Goal: Navigation & Orientation: Find specific page/section

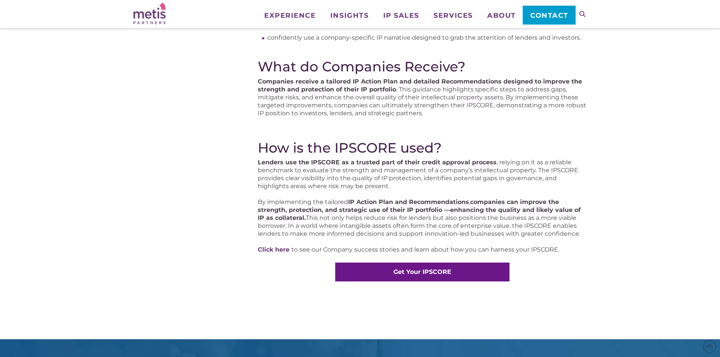
scroll to position [378, 0]
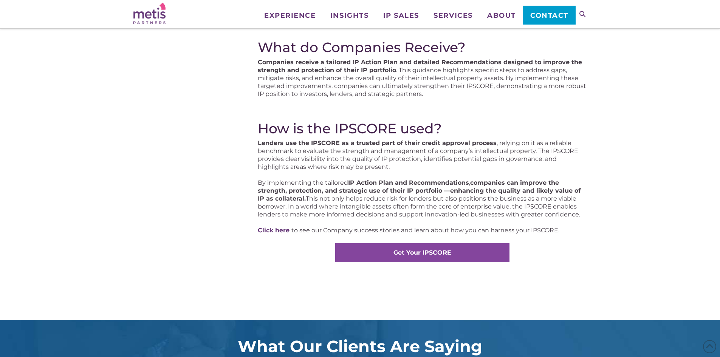
click at [430, 250] on strong "Get Your IPSCORE" at bounding box center [423, 252] width 58 height 7
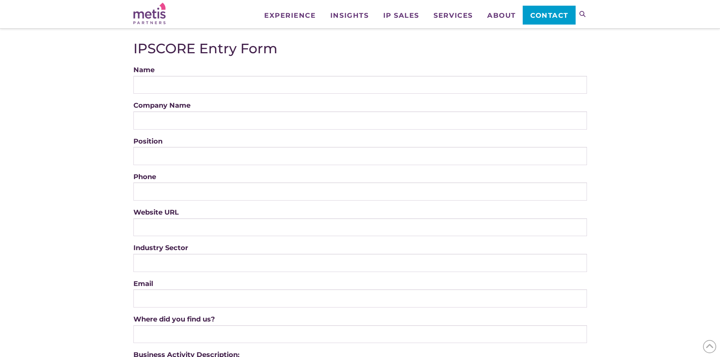
scroll to position [113, 0]
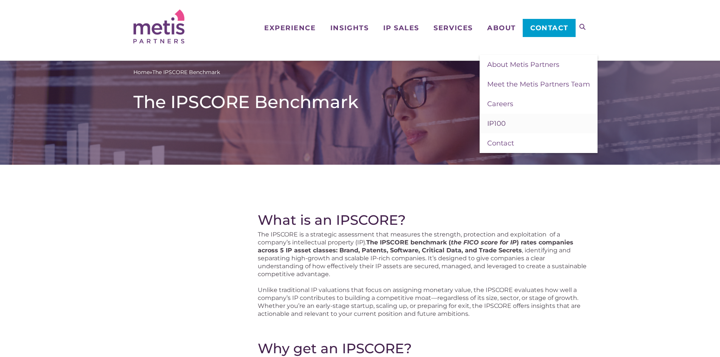
click at [499, 119] on span "IP100" at bounding box center [496, 123] width 19 height 8
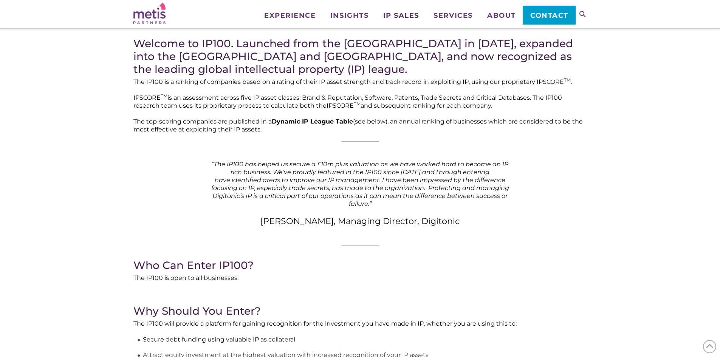
scroll to position [189, 0]
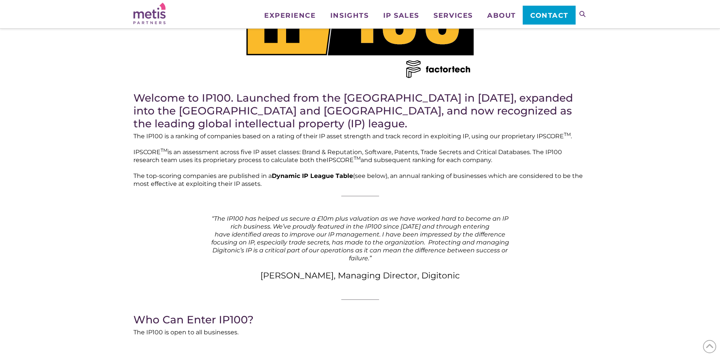
click at [154, 16] on img at bounding box center [149, 14] width 32 height 22
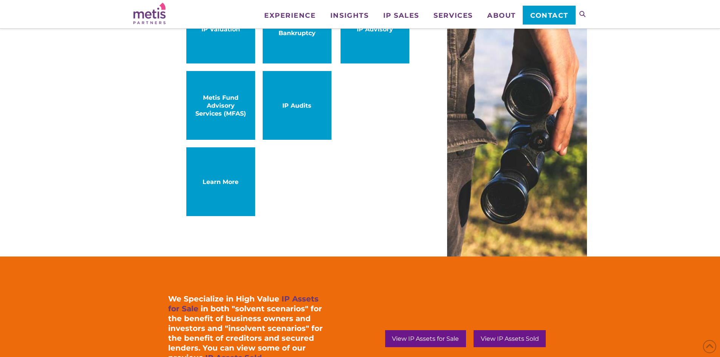
scroll to position [378, 0]
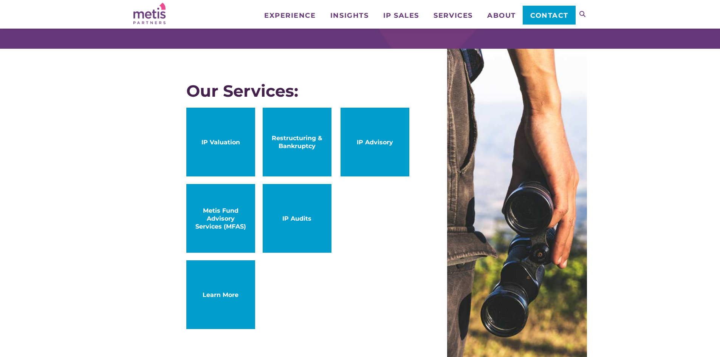
click at [218, 219] on span "Metis Fund Advisory Services (MFAS)" at bounding box center [221, 219] width 54 height 24
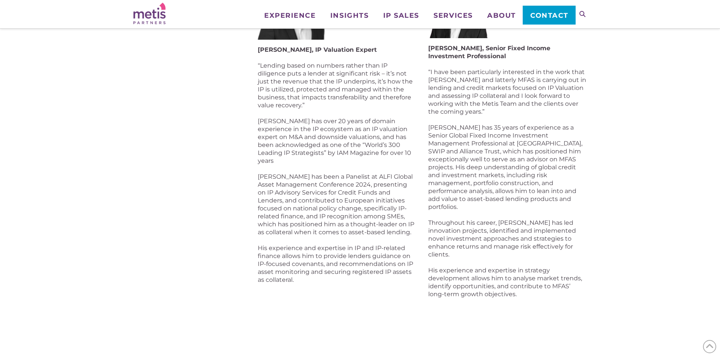
scroll to position [454, 0]
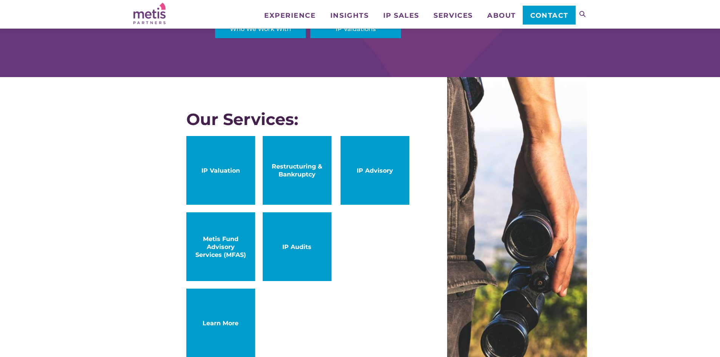
scroll to position [302, 0]
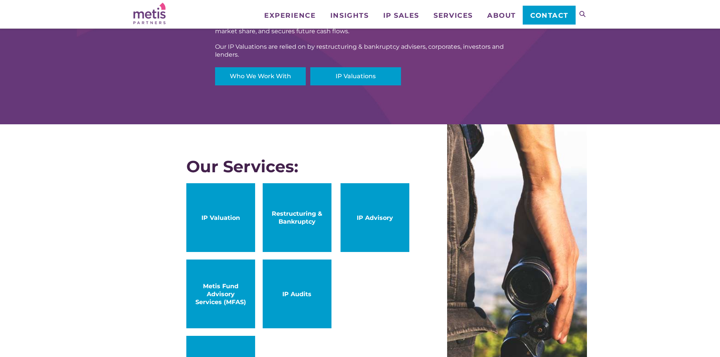
click at [294, 216] on span "Restructuring & Bankruptcy" at bounding box center [297, 218] width 54 height 16
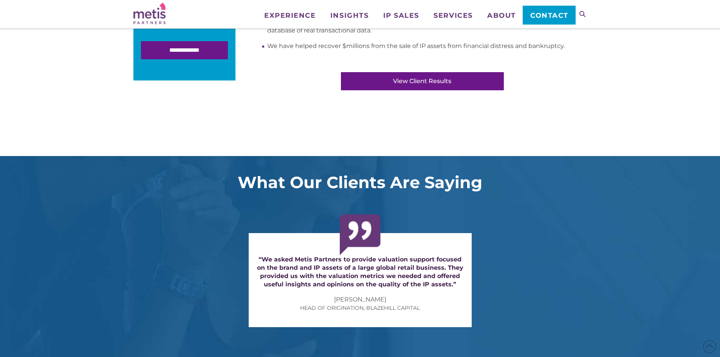
scroll to position [302, 0]
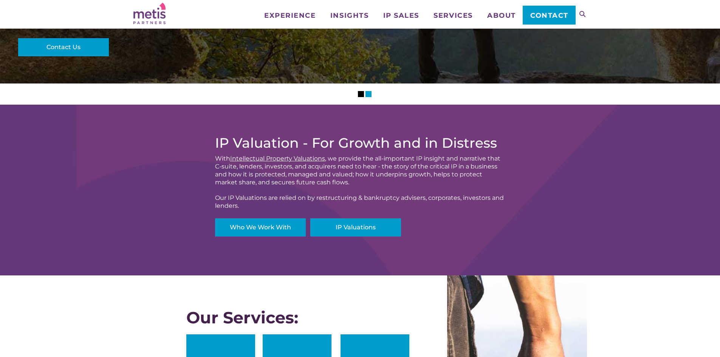
scroll to position [340, 0]
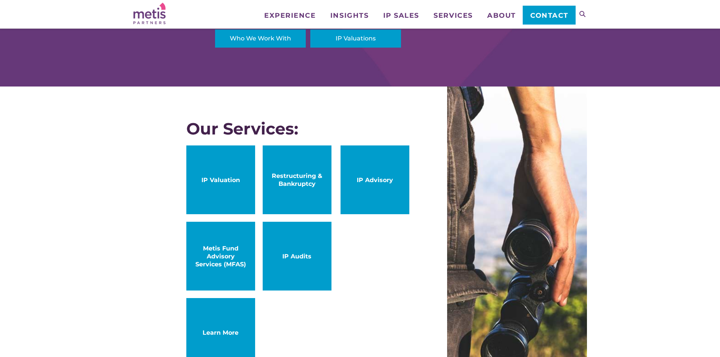
click at [384, 189] on link "IP Advisory" at bounding box center [375, 180] width 69 height 69
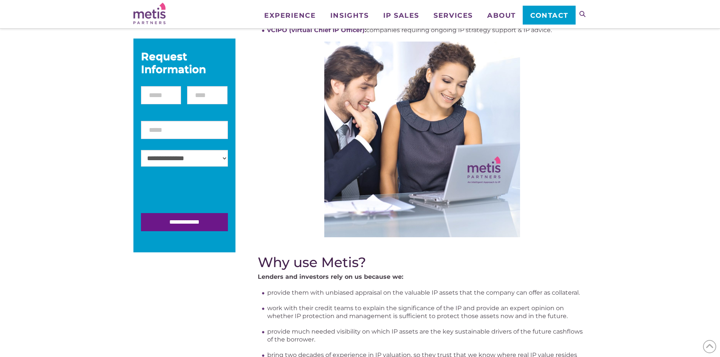
scroll to position [189, 0]
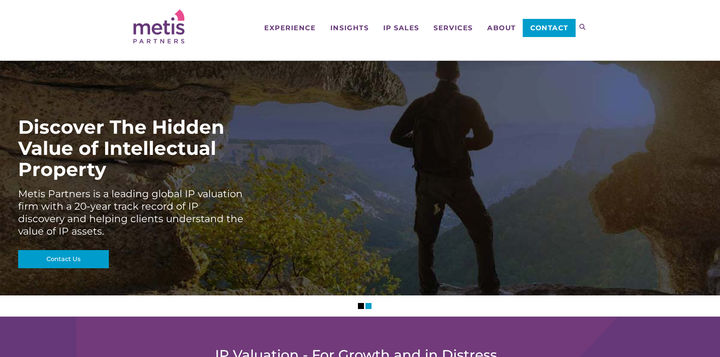
scroll to position [401, 0]
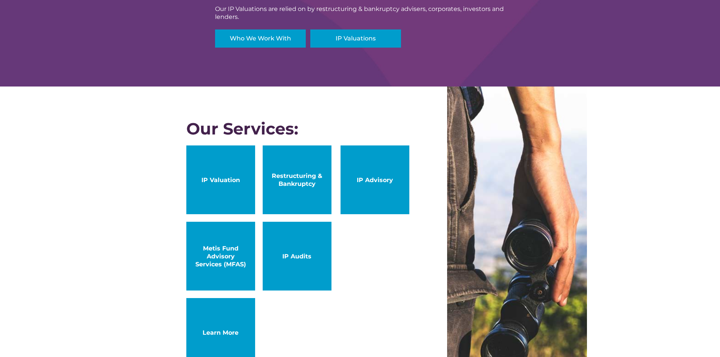
click at [298, 236] on link "IP Audits" at bounding box center [297, 256] width 69 height 69
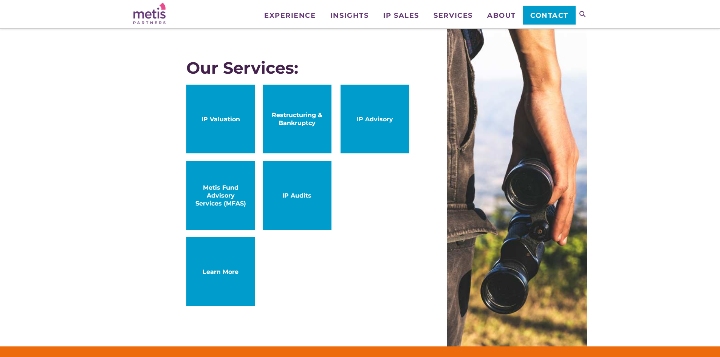
scroll to position [552, 0]
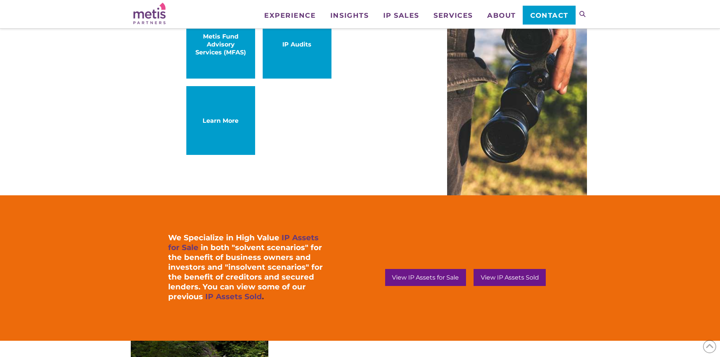
click at [214, 119] on span "Learn More" at bounding box center [221, 121] width 54 height 8
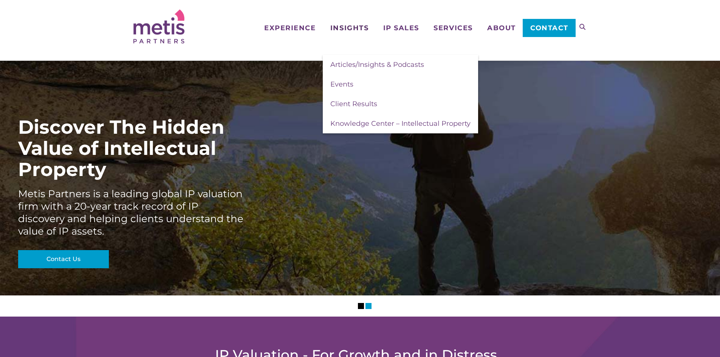
click at [341, 30] on span "Insights" at bounding box center [349, 28] width 38 height 7
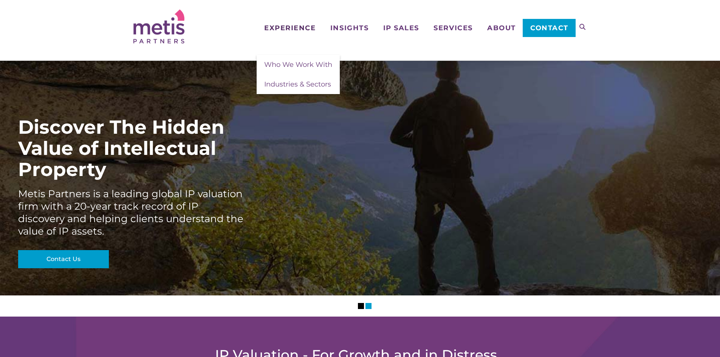
click at [293, 28] on span "Experience" at bounding box center [289, 28] width 51 height 7
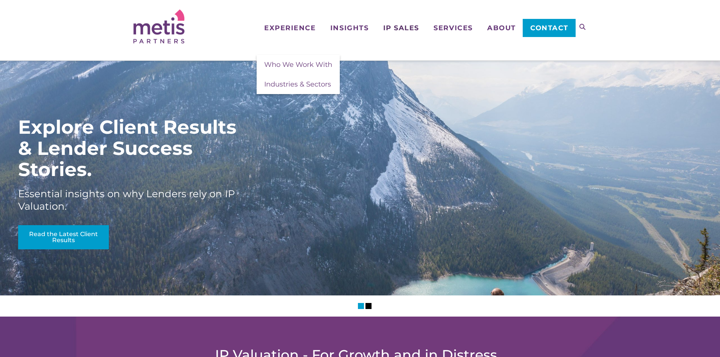
click at [408, 27] on span "IP Sales" at bounding box center [401, 28] width 36 height 7
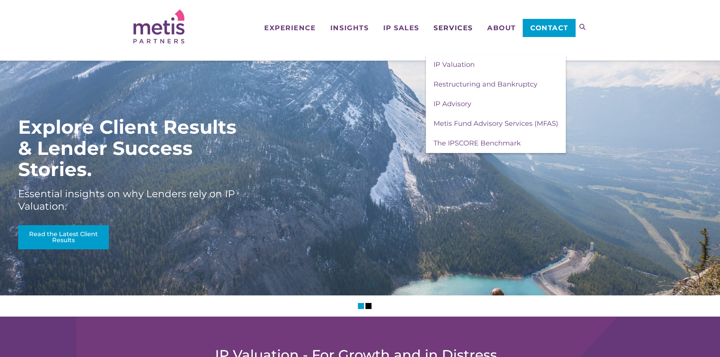
click at [459, 25] on span "Services" at bounding box center [453, 28] width 39 height 7
click at [475, 84] on span "Restructuring and Bankruptcy" at bounding box center [486, 84] width 104 height 8
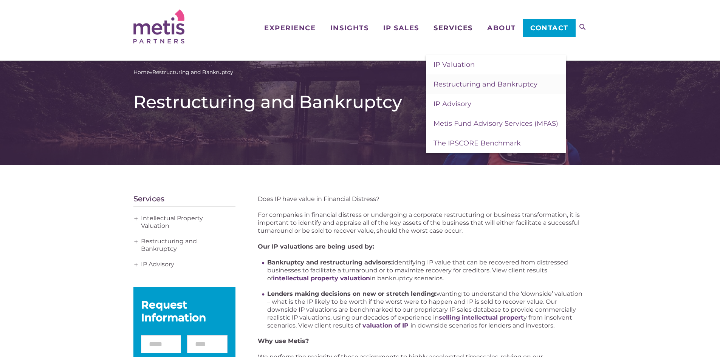
click at [449, 26] on span "Services" at bounding box center [453, 28] width 39 height 7
click at [453, 61] on span "IP Valuation" at bounding box center [454, 64] width 41 height 8
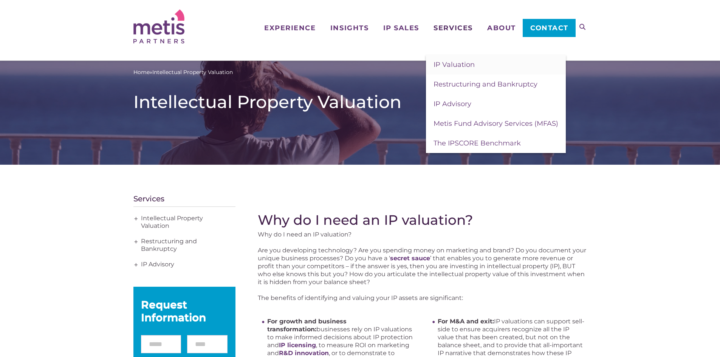
click at [442, 28] on span "Services" at bounding box center [453, 28] width 39 height 7
click at [463, 143] on span "The IPSCORE Benchmark" at bounding box center [477, 143] width 87 height 8
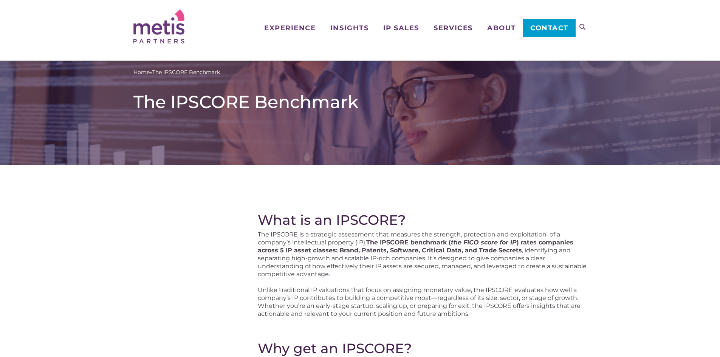
click at [453, 25] on span "Services" at bounding box center [453, 28] width 39 height 7
click at [393, 30] on span "IP Sales" at bounding box center [401, 28] width 36 height 7
click at [406, 62] on span "IP Assets Sold" at bounding box center [406, 64] width 47 height 8
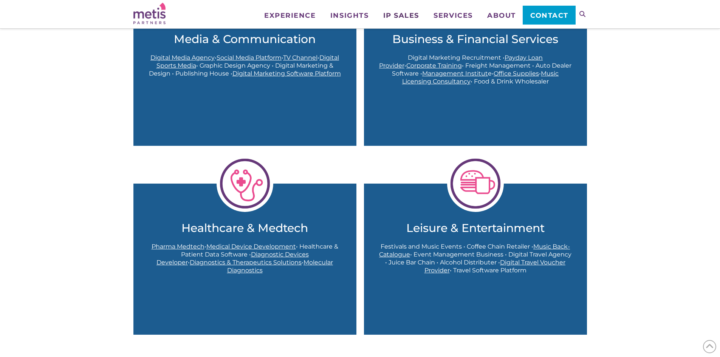
scroll to position [681, 0]
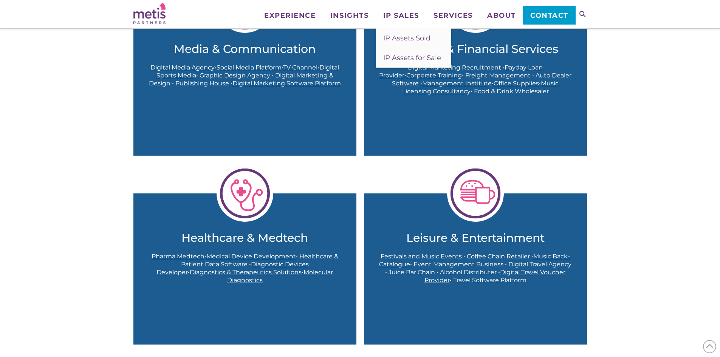
click at [400, 58] on span "IP Assets for Sale" at bounding box center [412, 58] width 58 height 8
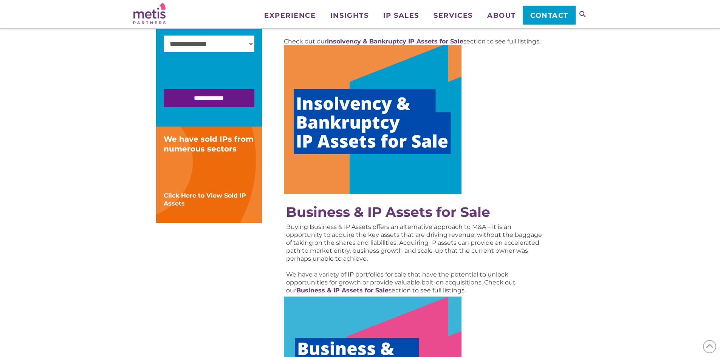
scroll to position [189, 0]
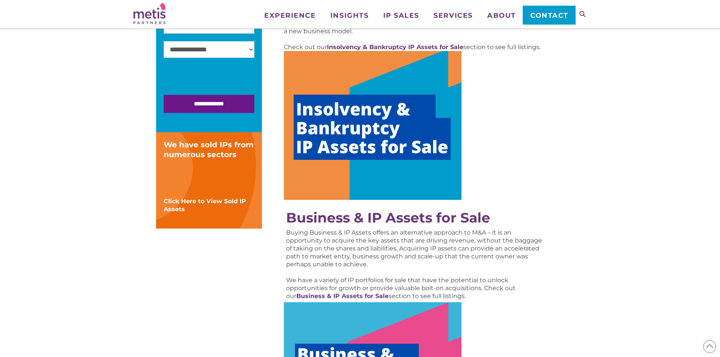
click at [387, 129] on img at bounding box center [373, 125] width 178 height 149
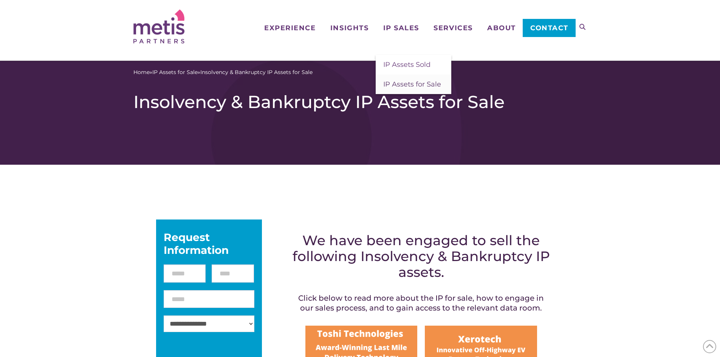
click at [413, 87] on span "IP Assets for Sale" at bounding box center [412, 84] width 58 height 8
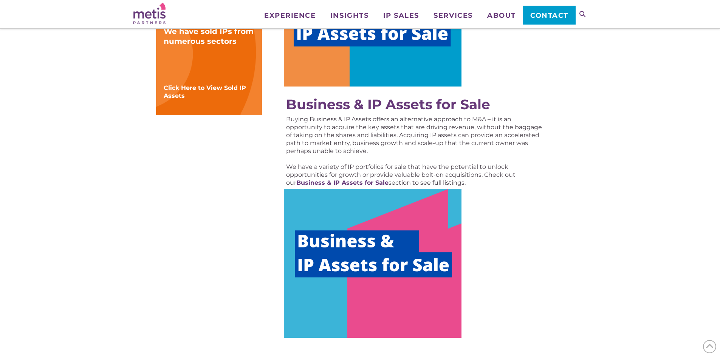
scroll to position [454, 0]
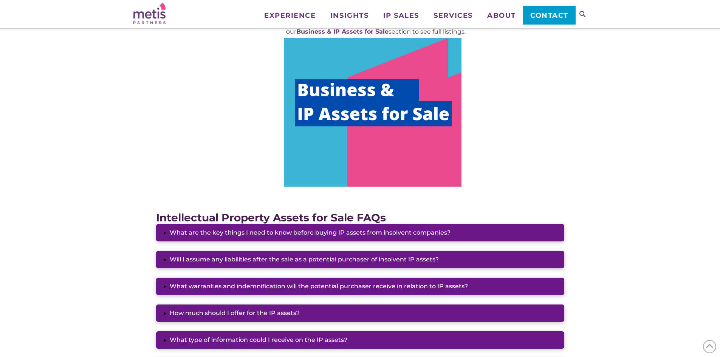
click at [392, 117] on img at bounding box center [373, 112] width 178 height 149
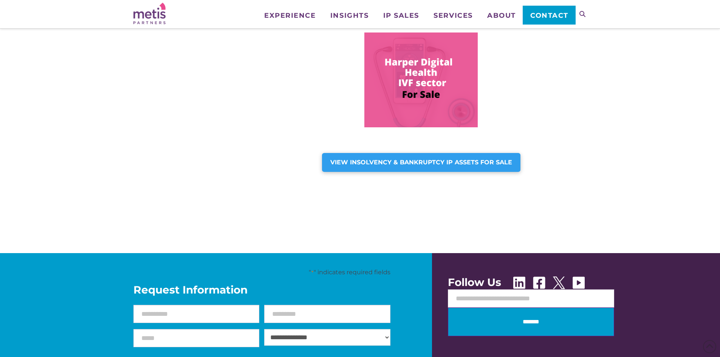
scroll to position [529, 0]
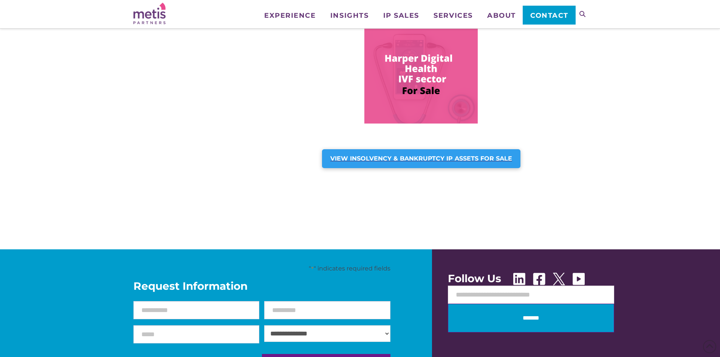
click at [505, 163] on div "VIEW INSOLVENCY & BANKRUPTCY IP ASSETS FOR SALE" at bounding box center [421, 158] width 198 height 19
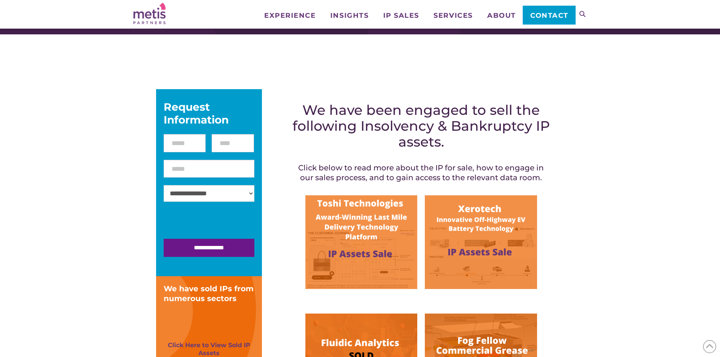
scroll to position [38, 0]
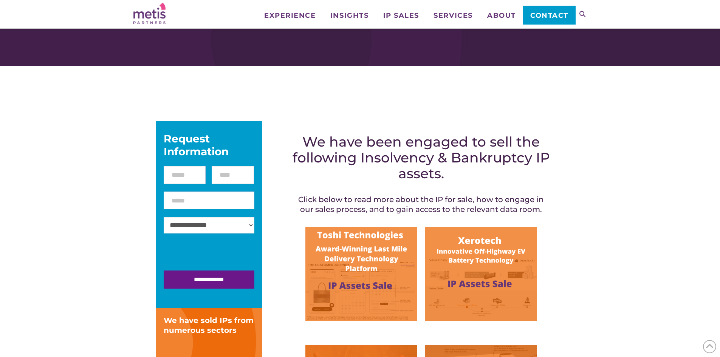
click at [155, 15] on img at bounding box center [149, 14] width 32 height 22
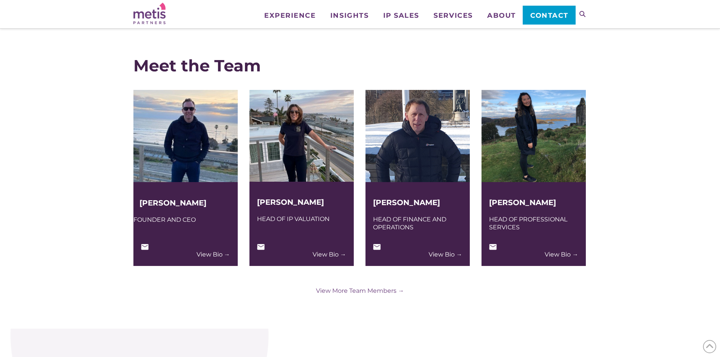
scroll to position [1853, 0]
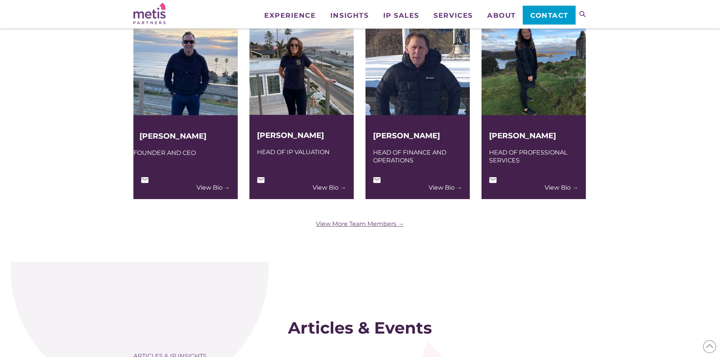
click at [380, 223] on link "View More Team Members →" at bounding box center [360, 224] width 454 height 8
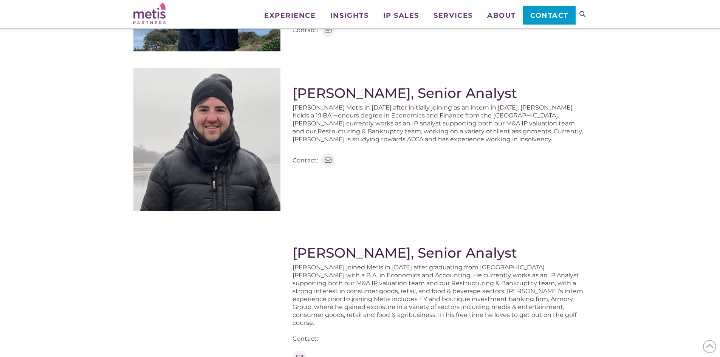
scroll to position [718, 0]
